Goal: Information Seeking & Learning: Learn about a topic

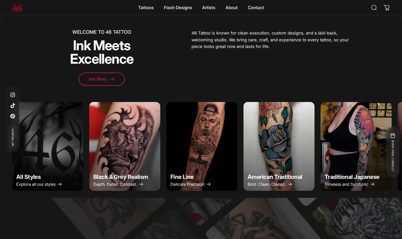
scroll to position [211, 0]
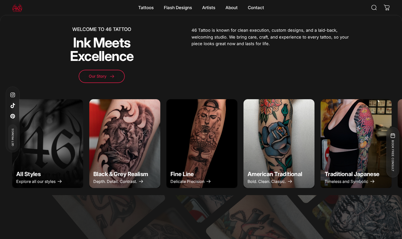
click at [209, 155] on img "Fine Line" at bounding box center [201, 143] width 75 height 93
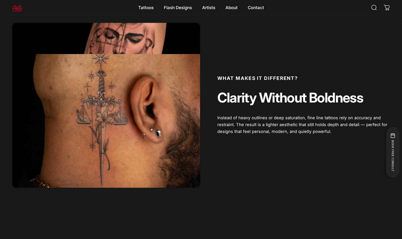
scroll to position [305, 0]
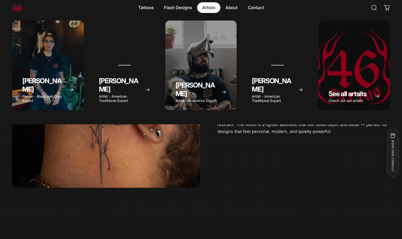
click at [214, 9] on magnet-element "Artists Artists" at bounding box center [208, 7] width 23 height 11
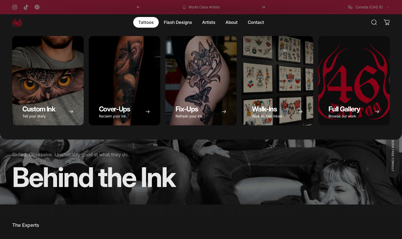
click at [135, 27] on magnet-element "Tattoos Tattoos" at bounding box center [146, 22] width 26 height 11
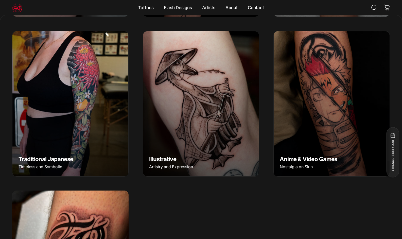
scroll to position [362, 0]
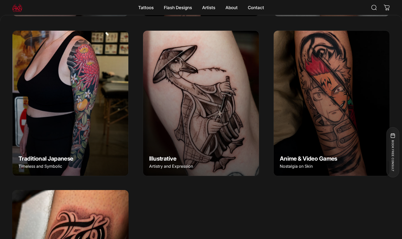
click at [188, 106] on img "Illustrative" at bounding box center [201, 103] width 122 height 152
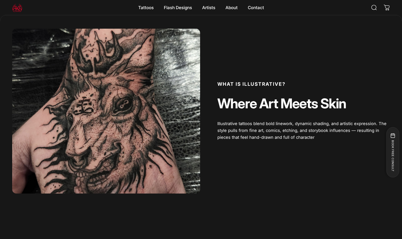
scroll to position [194, 0]
